Goal: Task Accomplishment & Management: Manage account settings

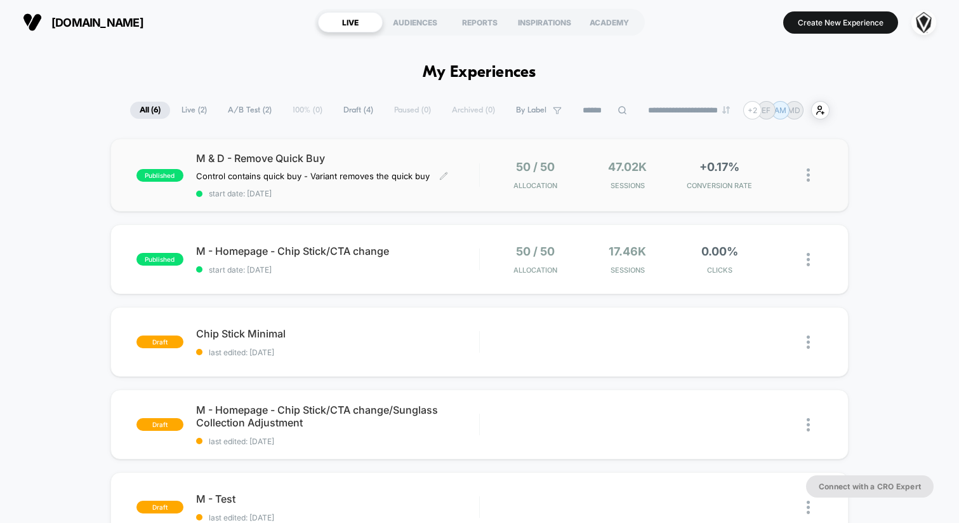
click at [473, 177] on div "M & D - Remove Quick Buy Control contains quick buy - Variant removes the quick…" at bounding box center [337, 175] width 283 height 46
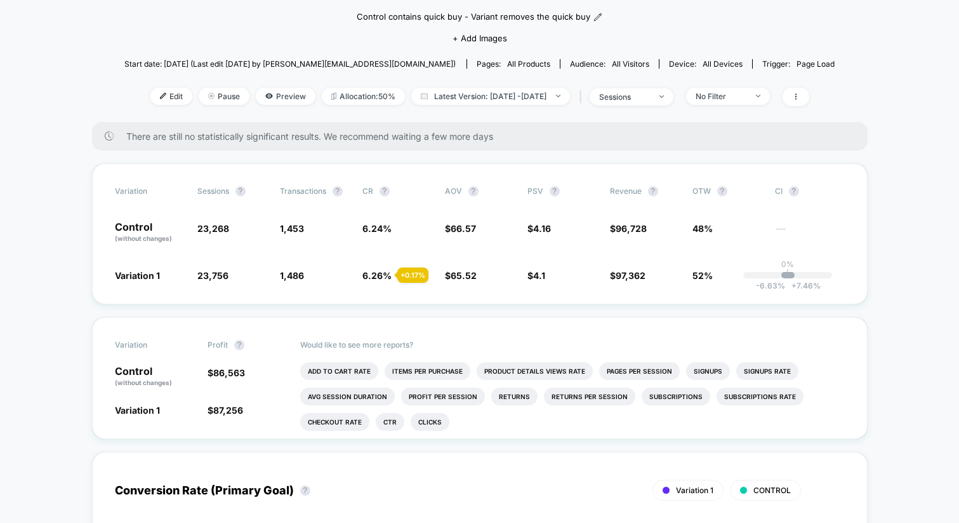
scroll to position [110, 0]
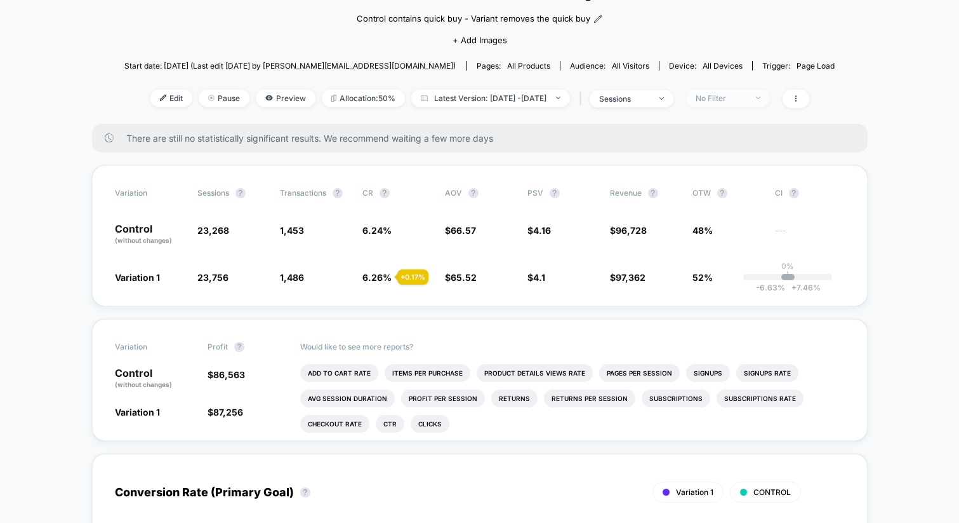
click at [741, 95] on div "No Filter" at bounding box center [721, 98] width 51 height 10
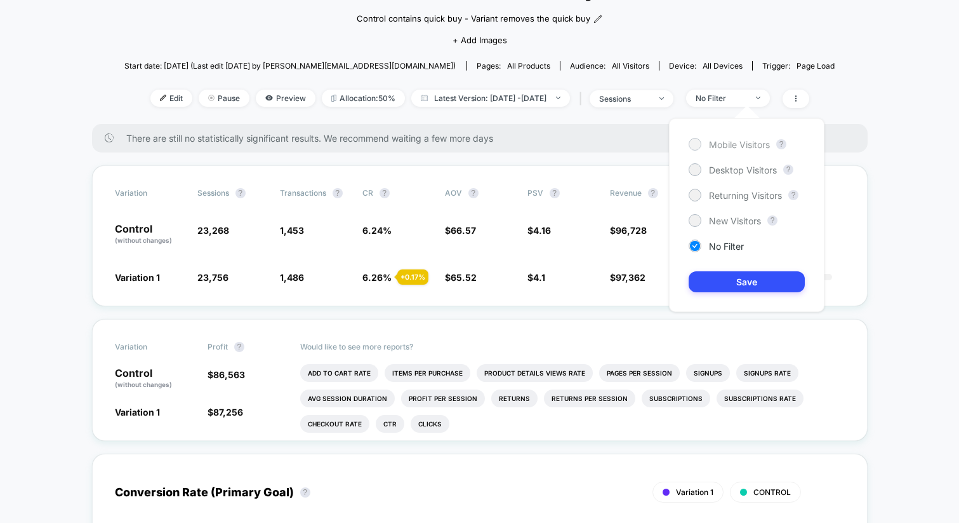
click at [719, 147] on span "Mobile Visitors" at bounding box center [739, 144] width 61 height 11
click at [757, 279] on button "Save" at bounding box center [747, 281] width 116 height 21
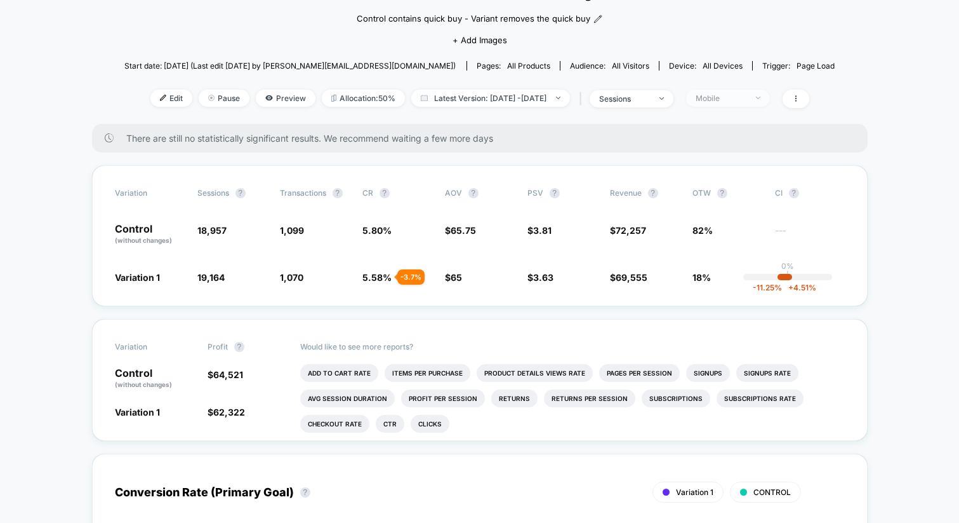
click at [747, 93] on div "Mobile" at bounding box center [721, 98] width 51 height 10
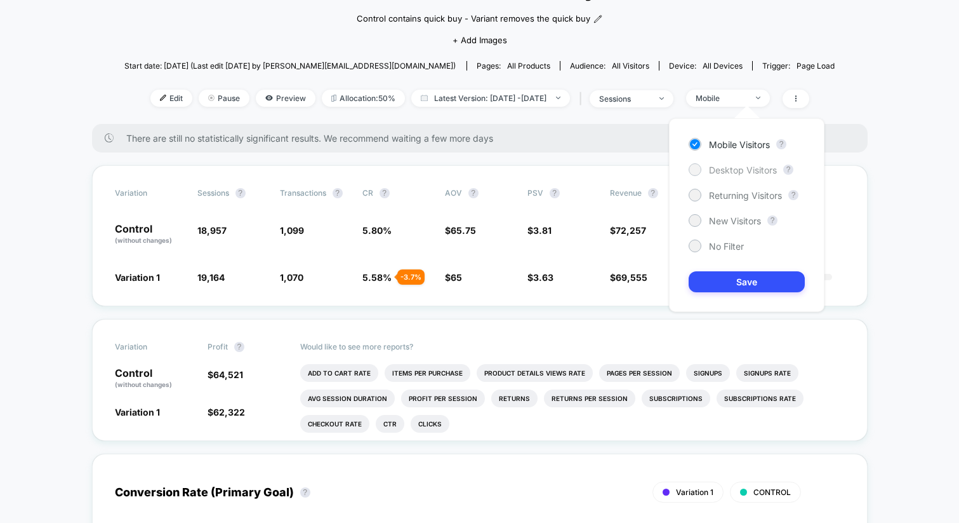
click at [737, 167] on span "Desktop Visitors" at bounding box center [743, 169] width 68 height 11
click at [734, 291] on button "Save" at bounding box center [747, 281] width 116 height 21
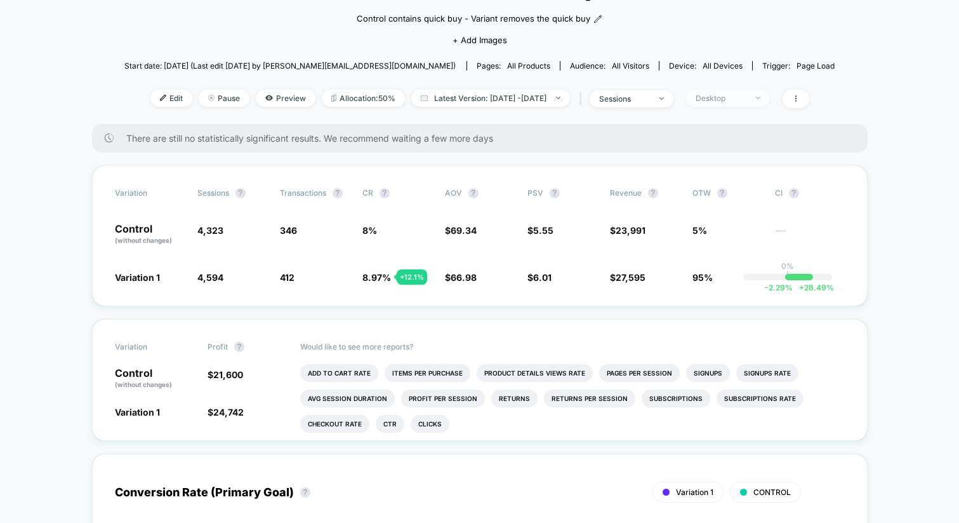
click at [742, 101] on div "Desktop" at bounding box center [721, 98] width 51 height 10
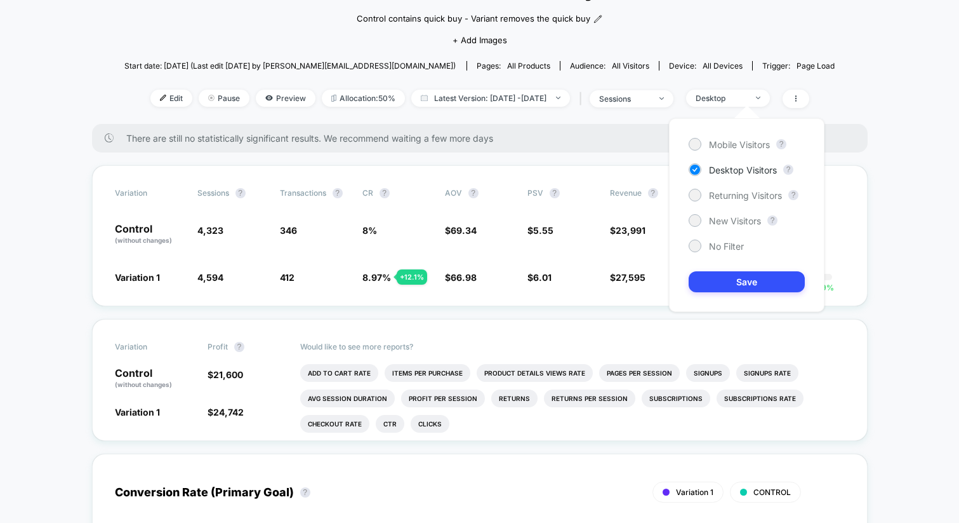
click at [703, 203] on div "Mobile Visitors ? Desktop Visitors ? Returning Visitors ? New Visitors ? No Fil…" at bounding box center [747, 215] width 156 height 194
click at [691, 194] on div at bounding box center [695, 195] width 10 height 10
click at [736, 283] on button "Save" at bounding box center [747, 281] width 116 height 21
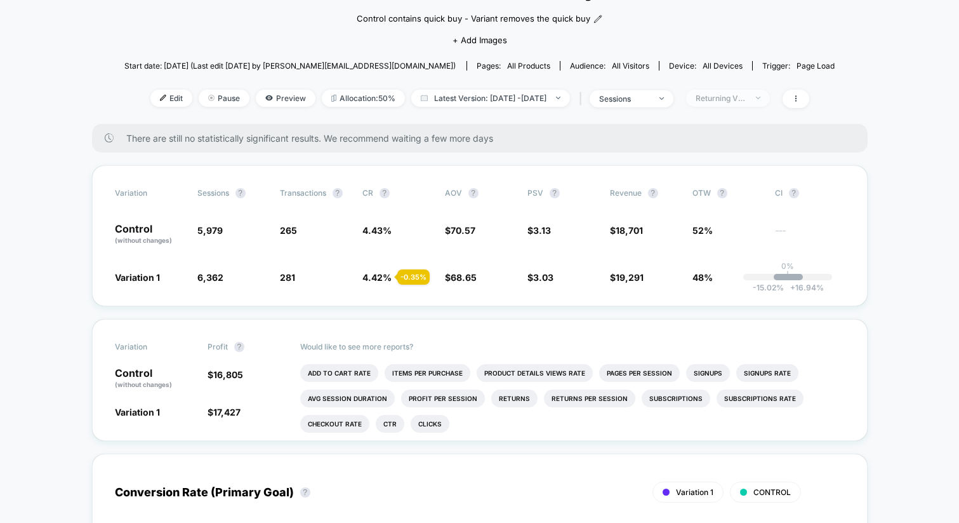
click at [747, 100] on div "Returning Visitors" at bounding box center [721, 98] width 51 height 10
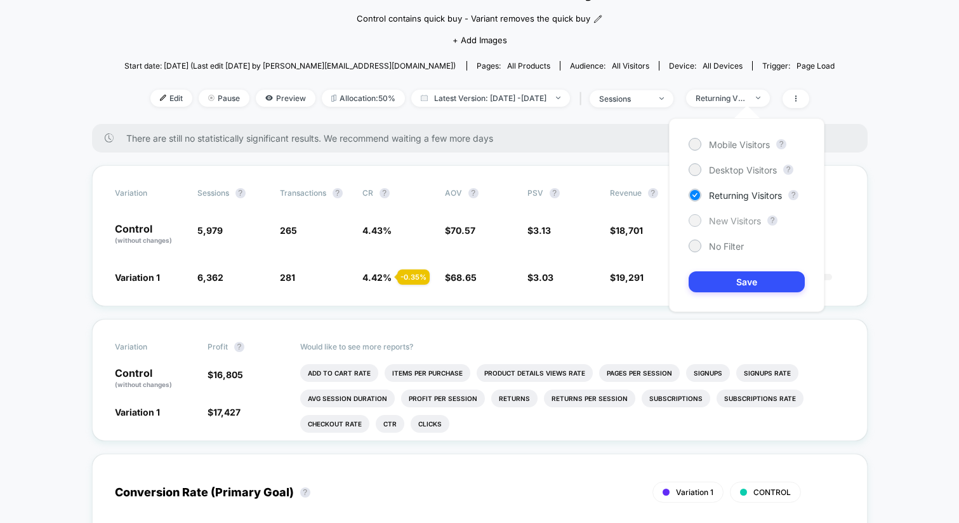
click at [745, 218] on span "New Visitors" at bounding box center [735, 220] width 52 height 11
click at [743, 283] on button "Save" at bounding box center [747, 281] width 116 height 21
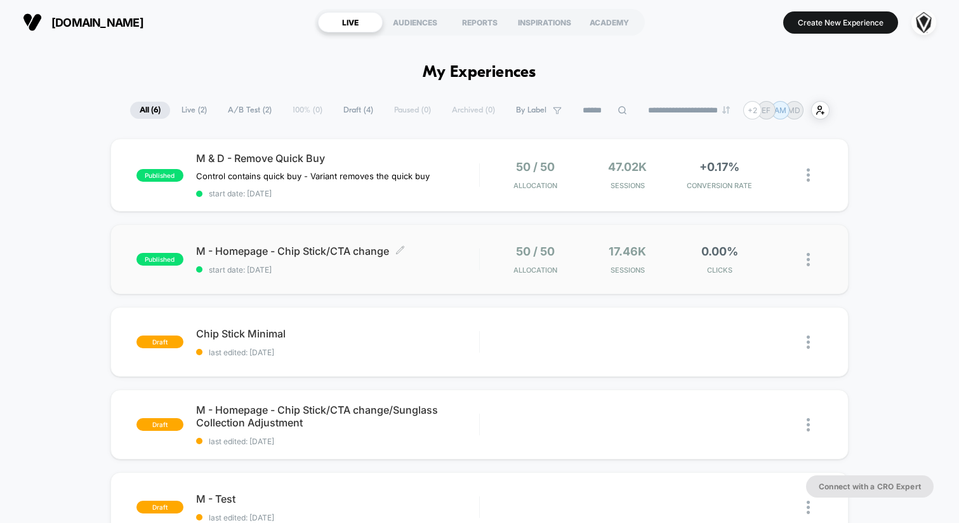
click at [359, 258] on div "M - Homepage - Chip Stick/CTA change Click to edit experience details Click to …" at bounding box center [337, 259] width 283 height 30
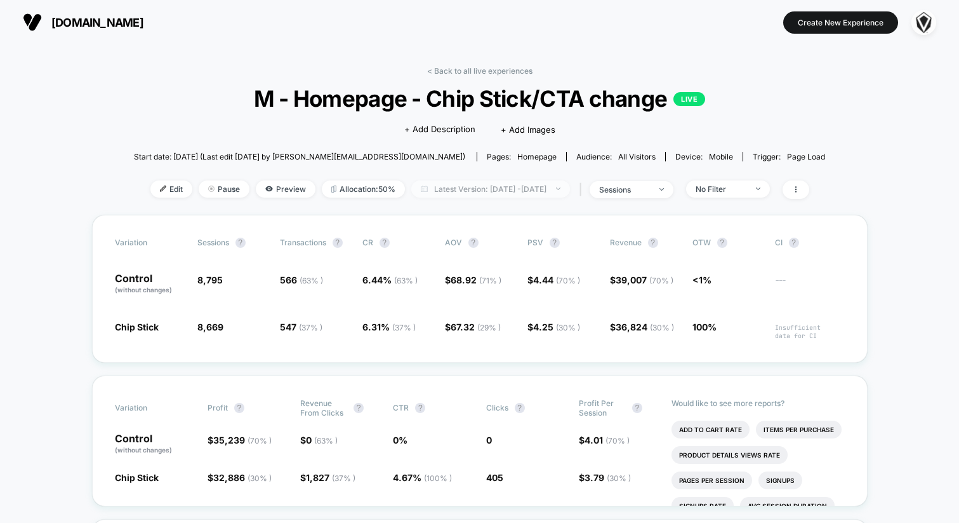
click at [422, 190] on span "Latest Version: [DATE] - [DATE]" at bounding box center [490, 188] width 159 height 17
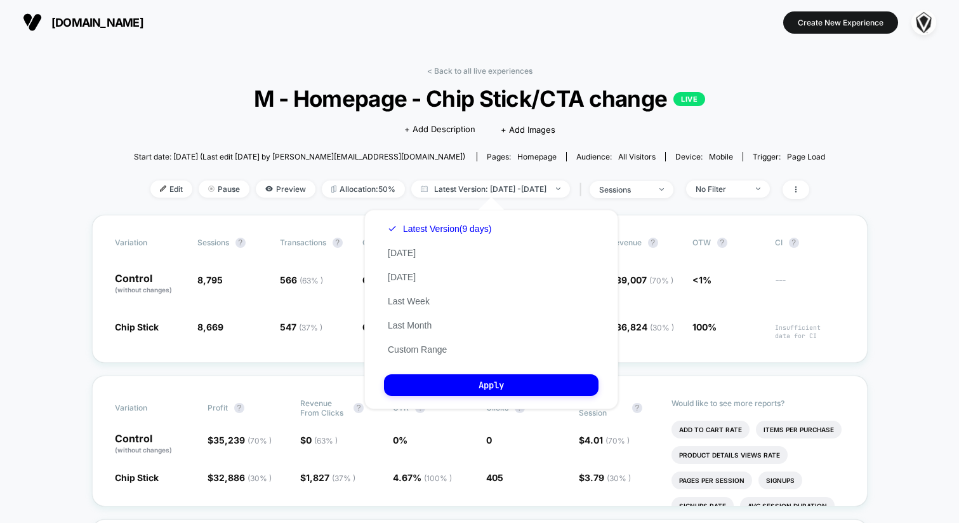
click at [395, 206] on div "Custom [DATE] - [DATE] ******* ******** ***** ***** *** **** **** ****** ******…" at bounding box center [491, 309] width 279 height 225
click at [355, 216] on div "Custom [DATE] - [DATE] ******* ******** ***** ***** *** **** **** ****** ******…" at bounding box center [491, 309] width 279 height 225
click at [312, 232] on div "Variation Sessions ? Transactions ? CR ? AOV ? PSV ? Revenue ? OTW ? CI ? Contr…" at bounding box center [480, 289] width 776 height 148
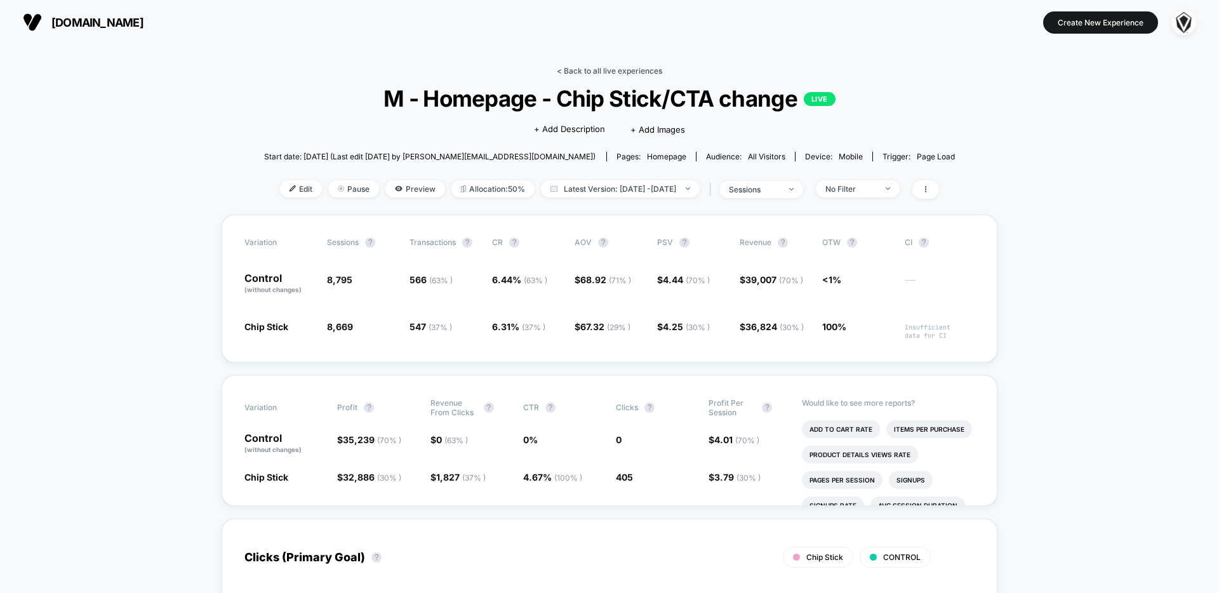
click at [639, 73] on link "< Back to all live experiences" at bounding box center [609, 71] width 105 height 10
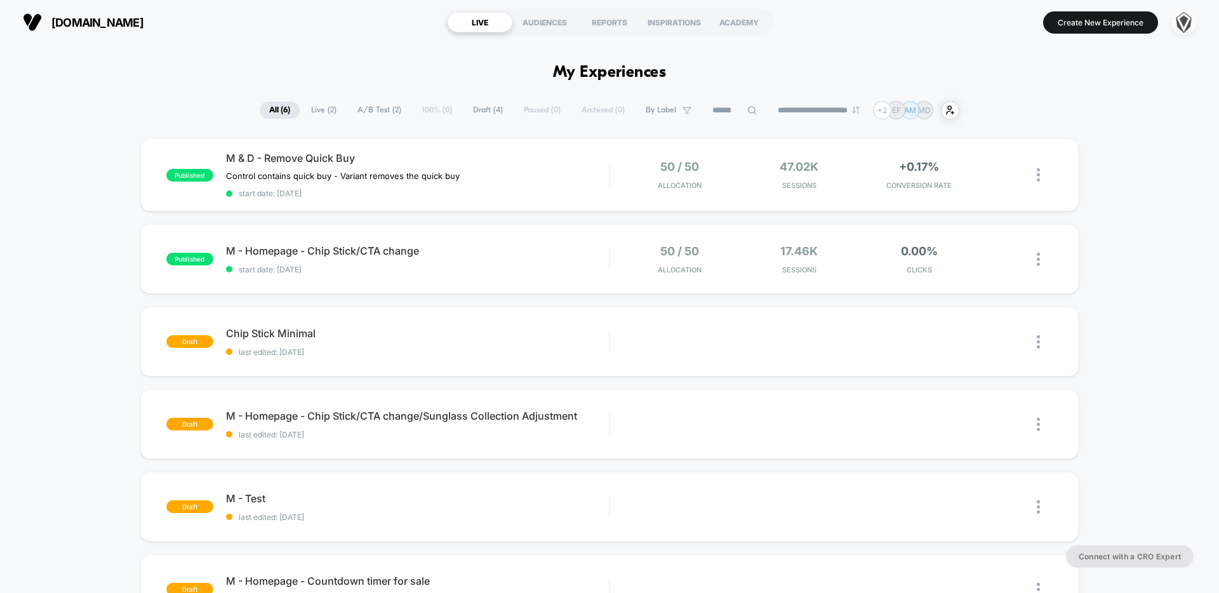
click at [959, 18] on img "button" at bounding box center [1183, 22] width 25 height 25
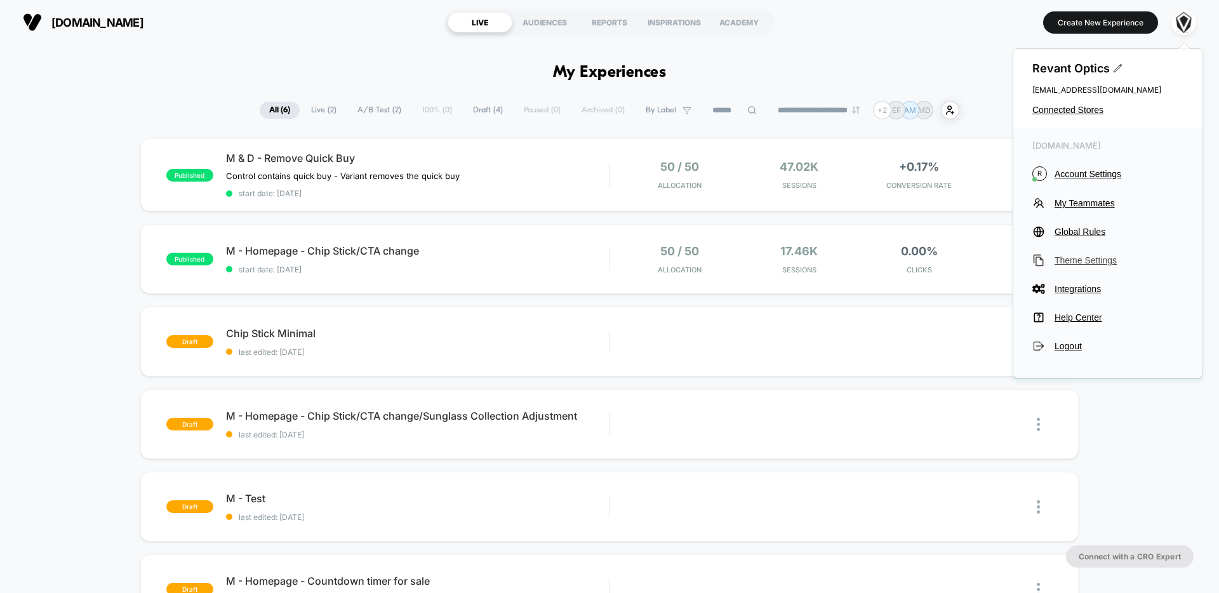
click at [959, 262] on span "Theme Settings" at bounding box center [1119, 260] width 129 height 10
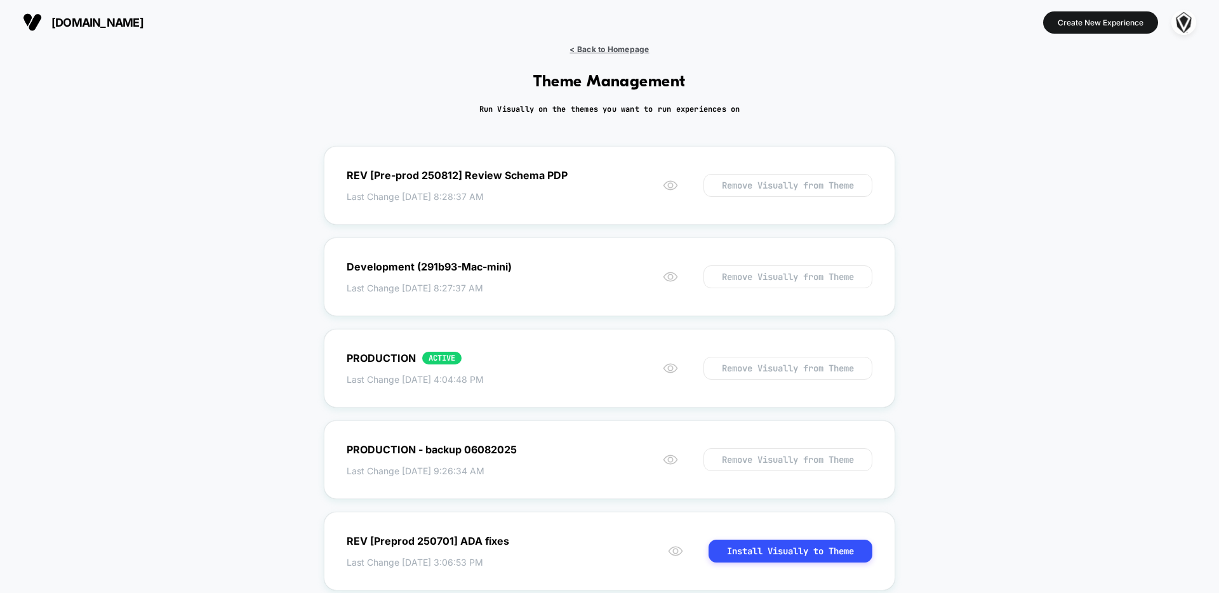
click at [629, 48] on span "< Back to Homepage" at bounding box center [608, 49] width 79 height 10
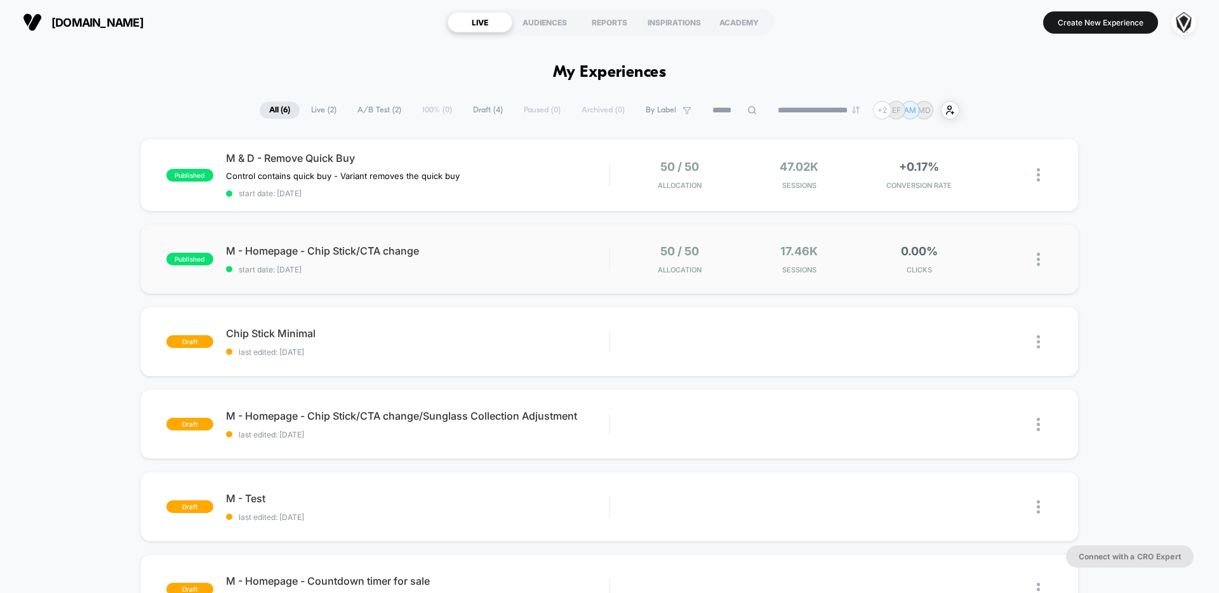
click at [373, 243] on div "published M - Homepage - Chip Stick/CTA change start date: [DATE] 50 / 50 Alloc…" at bounding box center [609, 259] width 938 height 70
click at [330, 182] on div "M & D - Remove Quick Buy Control contains quick buy - Variant removes the quick…" at bounding box center [417, 175] width 383 height 46
